Goal: Task Accomplishment & Management: Manage account settings

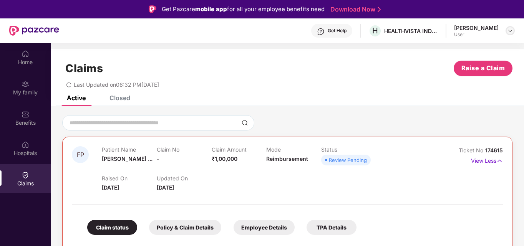
click at [510, 32] on img at bounding box center [510, 31] width 6 height 6
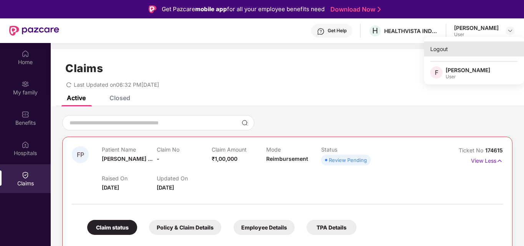
click at [447, 52] on div "Logout" at bounding box center [474, 49] width 100 height 15
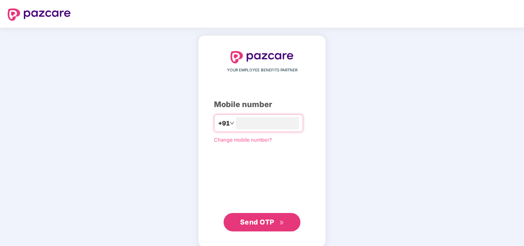
type input "**********"
click at [265, 235] on div "**********" at bounding box center [262, 140] width 128 height 211
click at [267, 223] on span "Send OTP" at bounding box center [257, 222] width 34 height 8
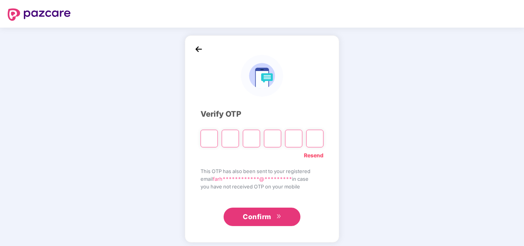
type input "*"
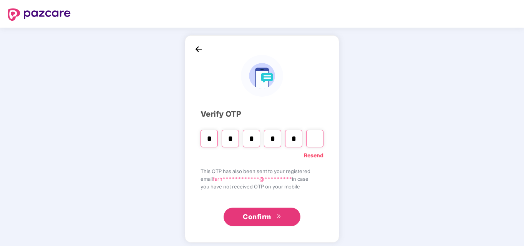
type input "*"
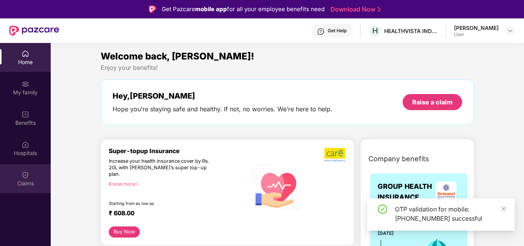
click at [24, 180] on div "Claims" at bounding box center [25, 184] width 51 height 8
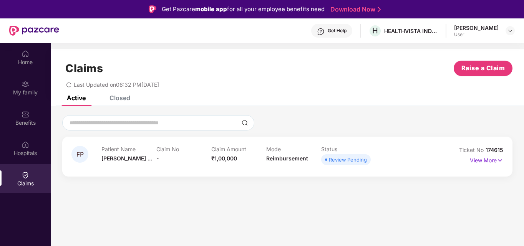
click at [495, 162] on p "View More" at bounding box center [486, 160] width 33 height 10
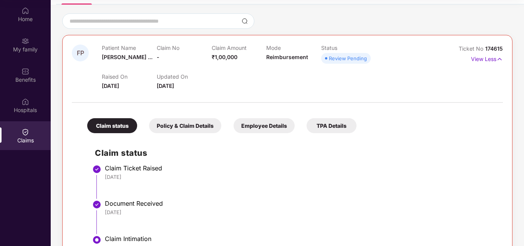
scroll to position [55, 0]
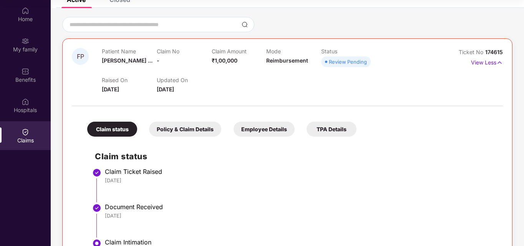
click at [344, 64] on div "Review Pending" at bounding box center [348, 62] width 38 height 8
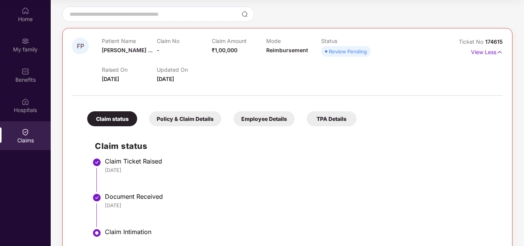
scroll to position [66, 0]
